Goal: Task Accomplishment & Management: Use online tool/utility

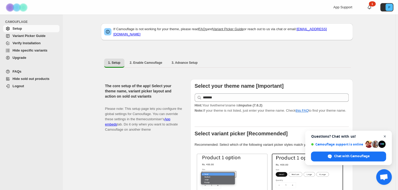
click at [386, 135] on span "Close chat" at bounding box center [384, 136] width 7 height 7
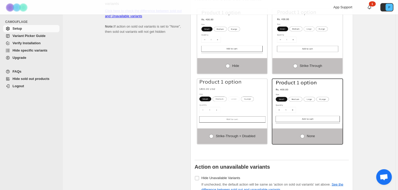
scroll to position [313, 0]
click at [30, 51] on span "Hide specific variants" at bounding box center [30, 50] width 35 height 4
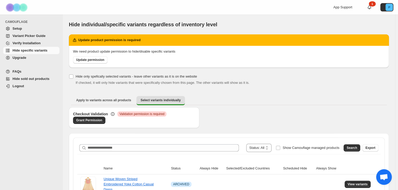
click at [33, 80] on span "Hide sold out products" at bounding box center [31, 79] width 37 height 4
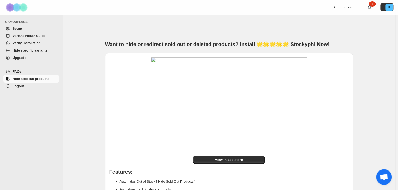
click at [27, 52] on span "Hide specific variants" at bounding box center [30, 50] width 35 height 4
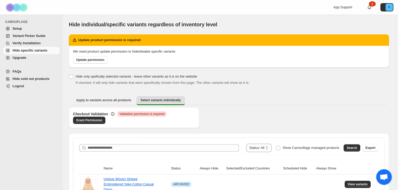
click at [31, 77] on span "Hide sold out products" at bounding box center [31, 79] width 37 height 4
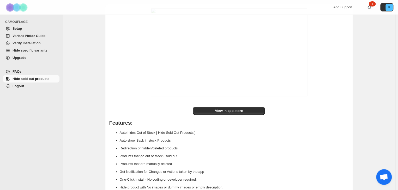
scroll to position [52, 0]
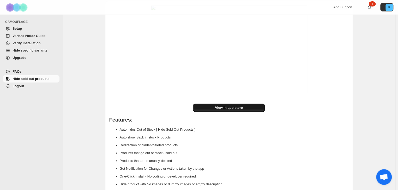
click at [233, 108] on span "View in app store" at bounding box center [229, 107] width 28 height 5
click at [30, 49] on span "Hide specific variants" at bounding box center [30, 50] width 35 height 4
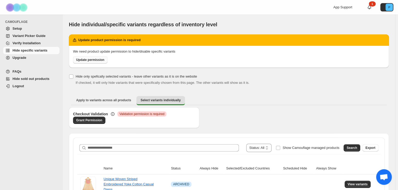
click at [89, 61] on span "Update permission" at bounding box center [90, 60] width 28 height 4
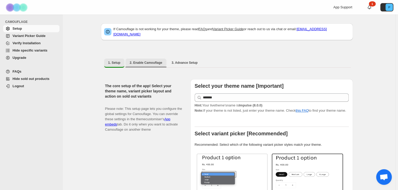
click at [141, 63] on button "2. Enable Camouflage" at bounding box center [145, 63] width 41 height 8
select select "**********"
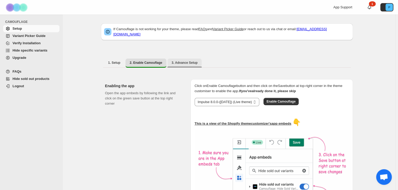
click at [172, 61] on span "3. Advance Setup" at bounding box center [184, 63] width 26 height 4
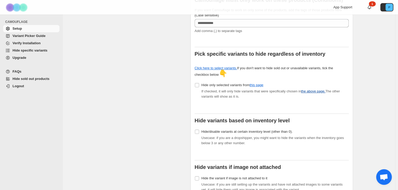
scroll to position [182, 0]
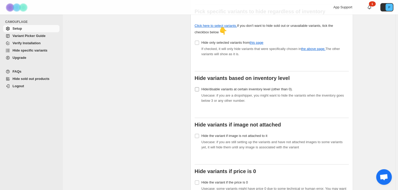
click at [204, 87] on span "Hide/disable variants at certain inventory level (other than 0)." at bounding box center [246, 89] width 91 height 4
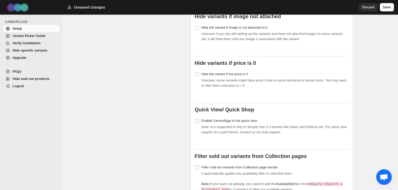
scroll to position [313, 0]
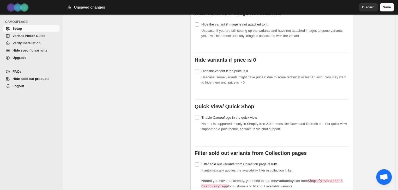
click at [392, 11] on button "Save" at bounding box center [386, 7] width 14 height 8
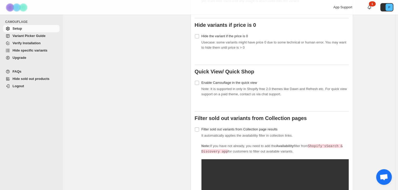
scroll to position [339, 0]
